Goal: Information Seeking & Learning: Learn about a topic

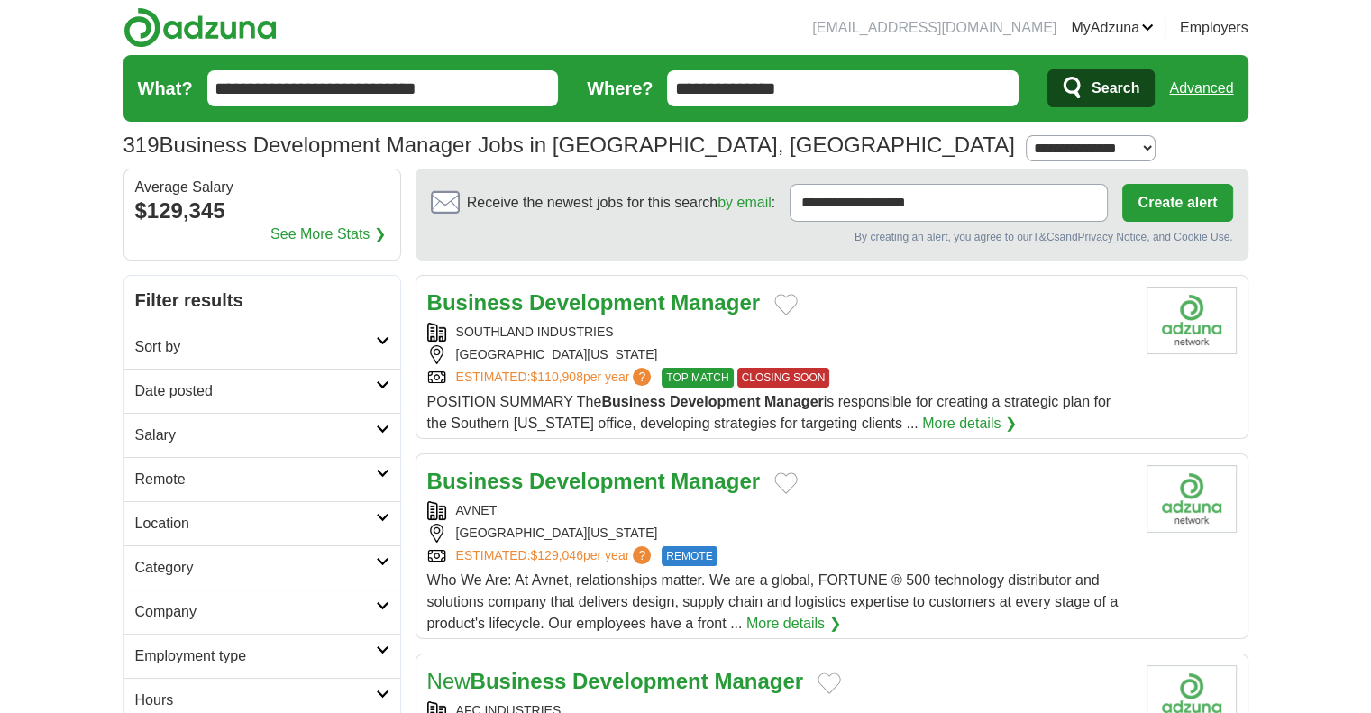
click at [1132, 29] on link "MyAdzuna" at bounding box center [1112, 28] width 83 height 22
click at [0, 0] on link "ApplyIQ" at bounding box center [0, 0] width 0 height 0
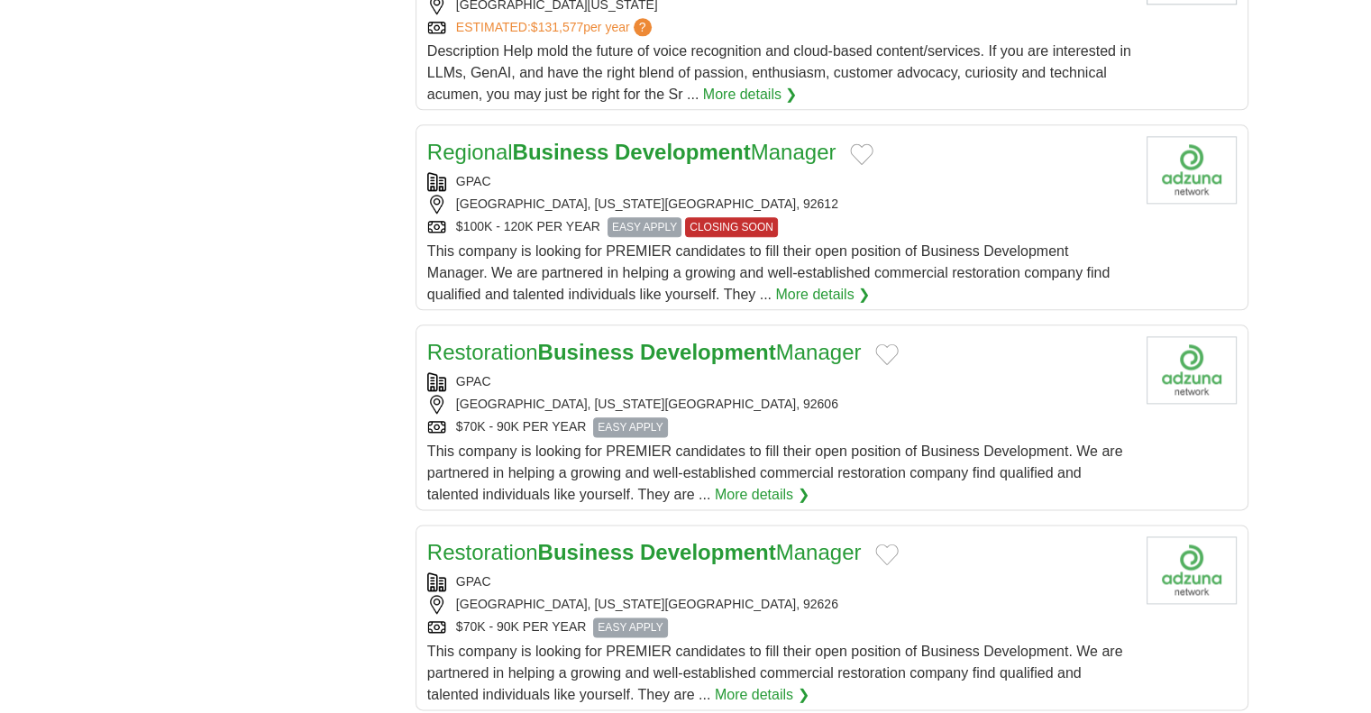
scroll to position [2144, 0]
click at [483, 150] on link "Regional Business Development Manager" at bounding box center [631, 152] width 409 height 24
click at [474, 147] on link "Regional Business Development Manager" at bounding box center [631, 152] width 409 height 24
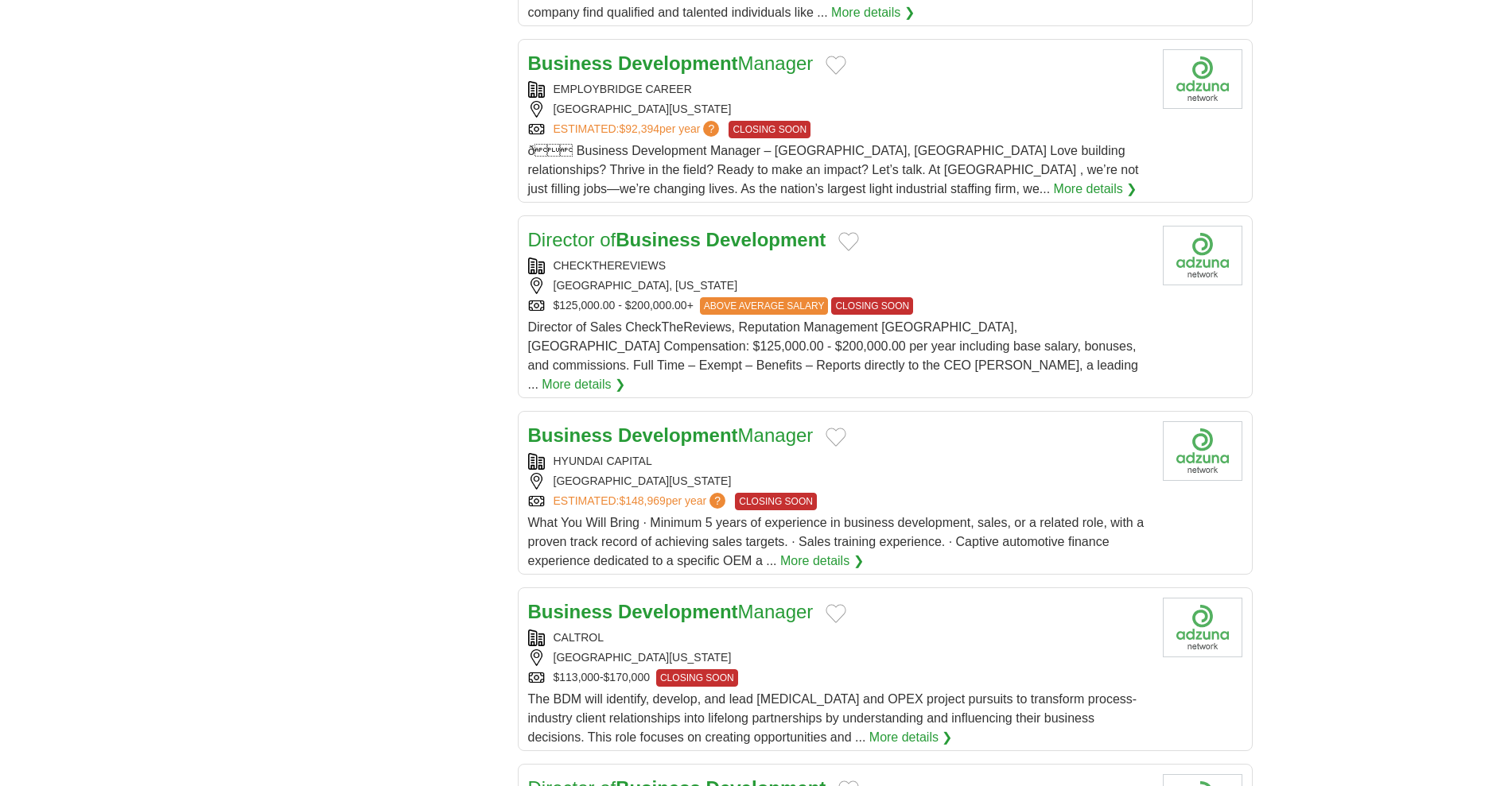
scroll to position [3375, 0]
click at [699, 242] on strong "Business" at bounding box center [658, 239] width 85 height 21
click at [673, 238] on strong "Business" at bounding box center [658, 239] width 85 height 21
click at [686, 423] on strong "Development" at bounding box center [677, 434] width 120 height 21
click at [662, 601] on strong "Development" at bounding box center [677, 611] width 120 height 21
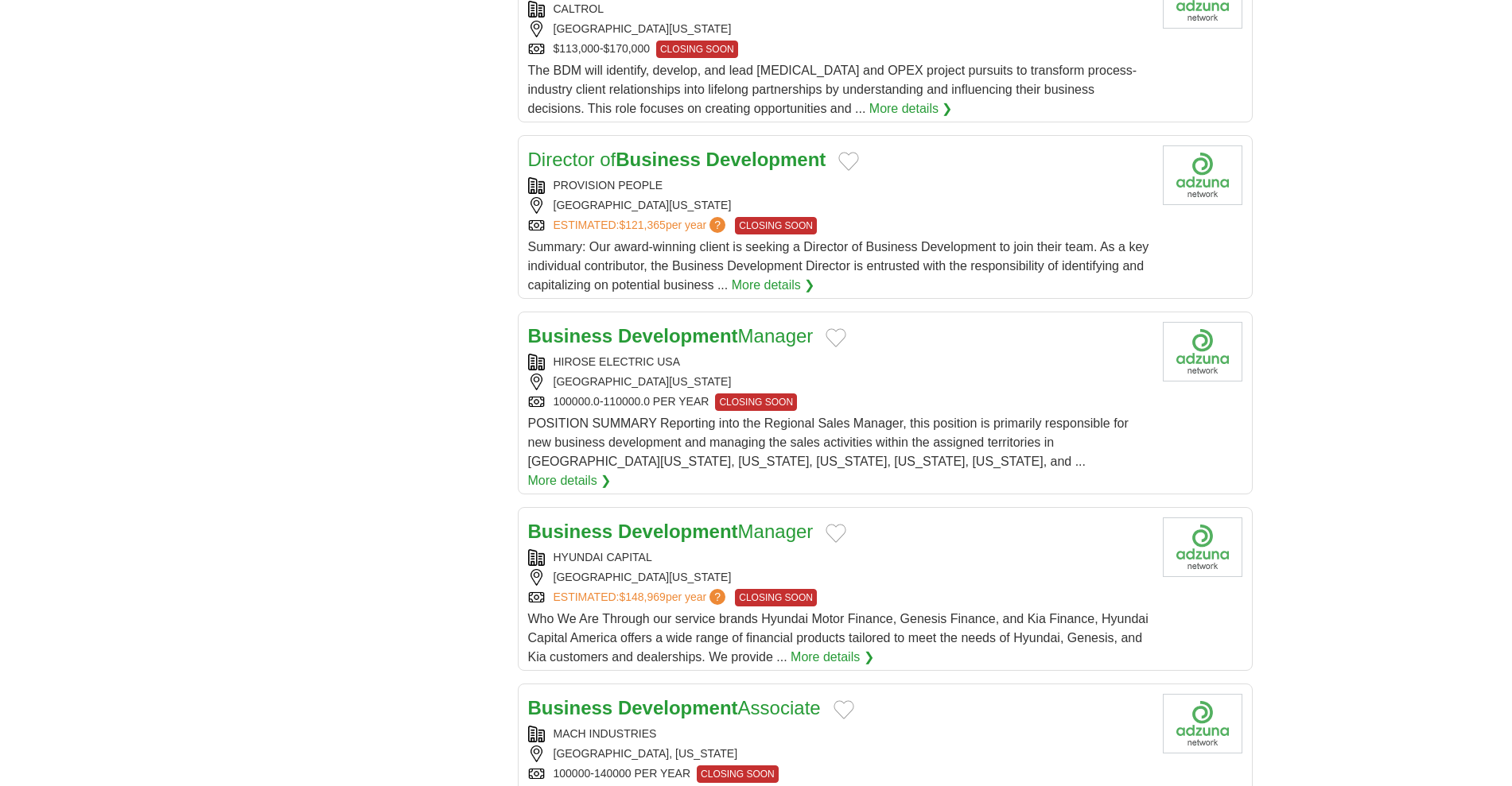
scroll to position [4016, 0]
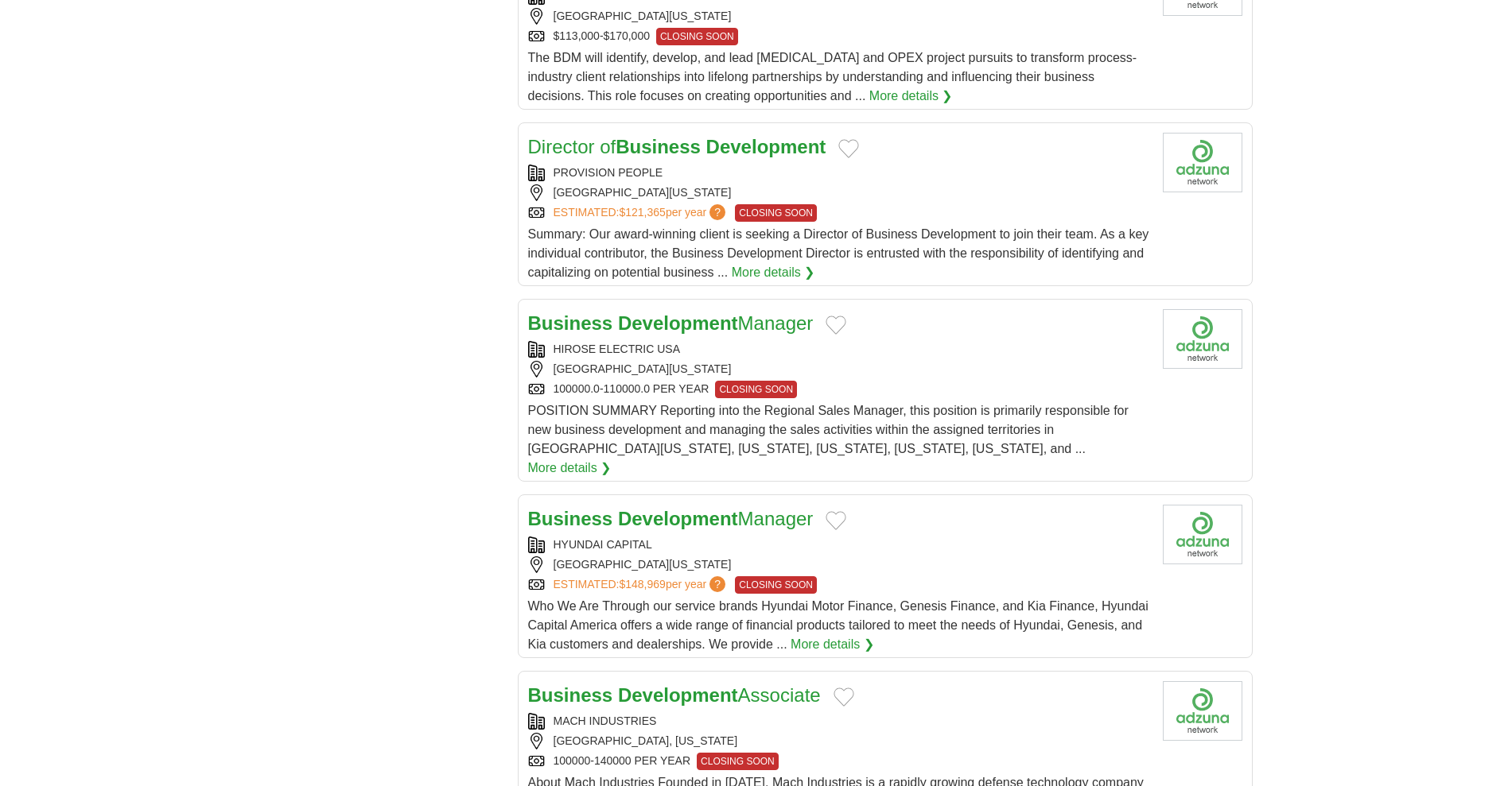
click at [644, 136] on strong "Business" at bounding box center [658, 146] width 85 height 21
click at [645, 312] on strong "Development" at bounding box center [677, 323] width 120 height 21
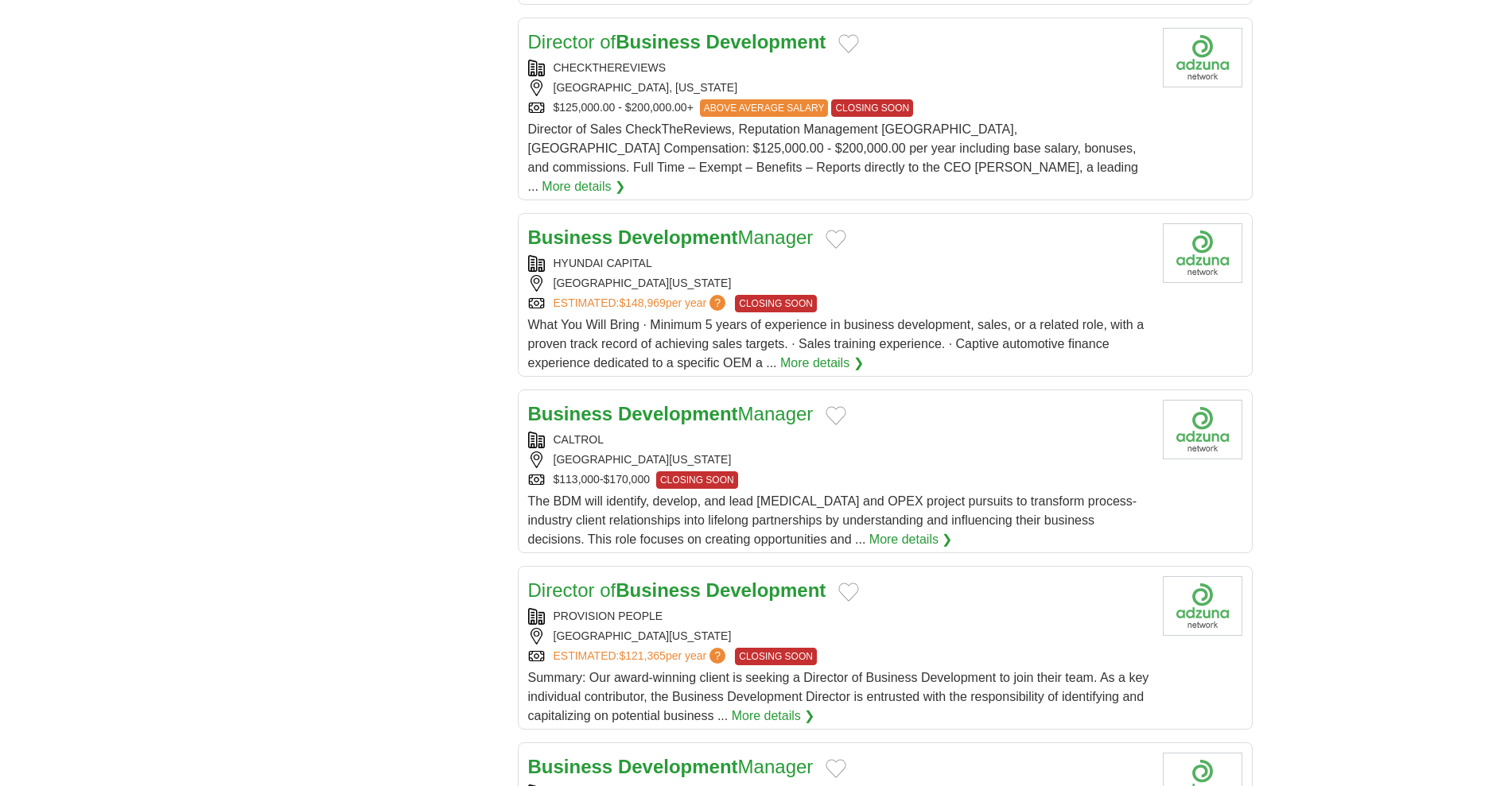
scroll to position [3574, 0]
